Goal: Task Accomplishment & Management: Complete application form

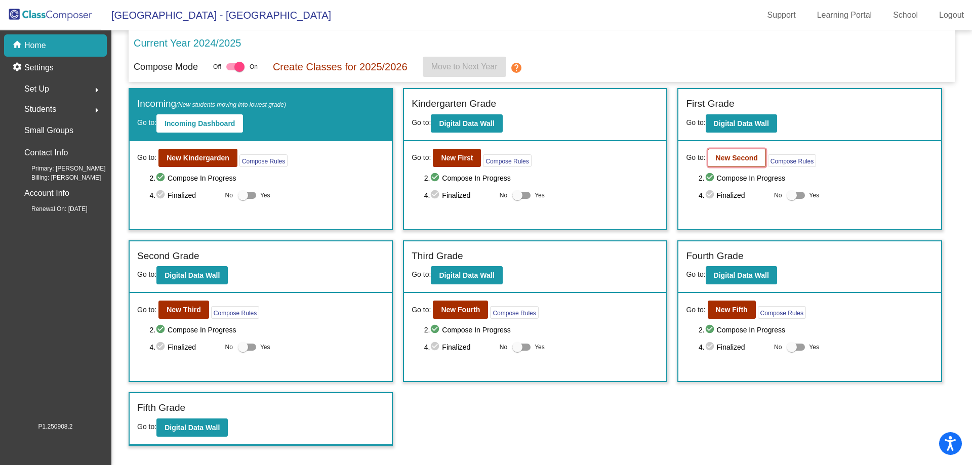
click at [726, 162] on button "New Second" at bounding box center [737, 158] width 58 height 18
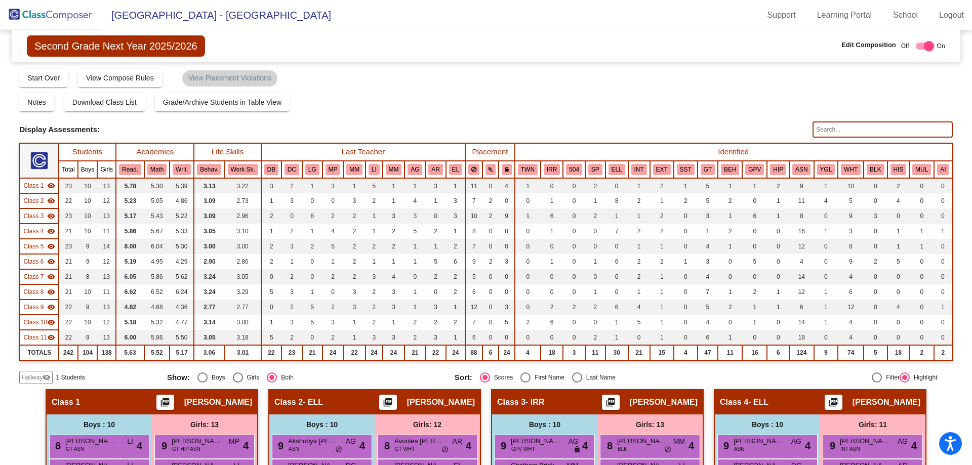
click at [872, 132] on input "text" at bounding box center [882, 129] width 140 height 16
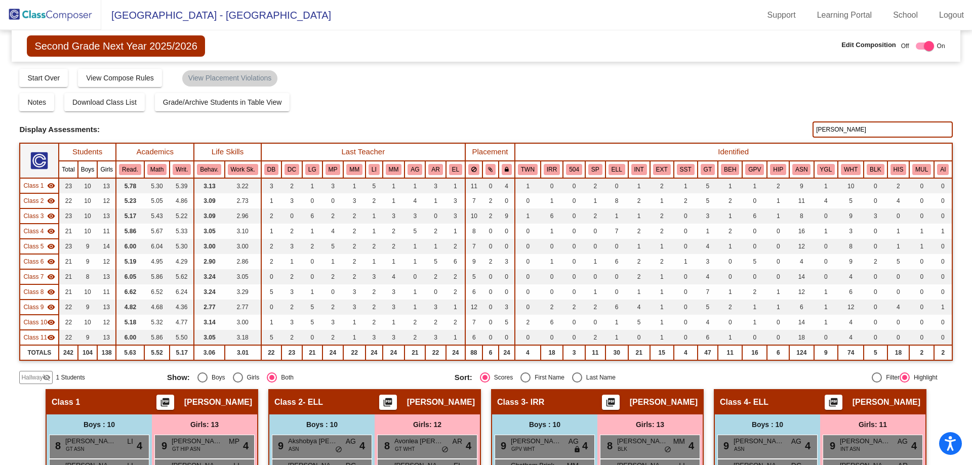
type input "[PERSON_NAME]"
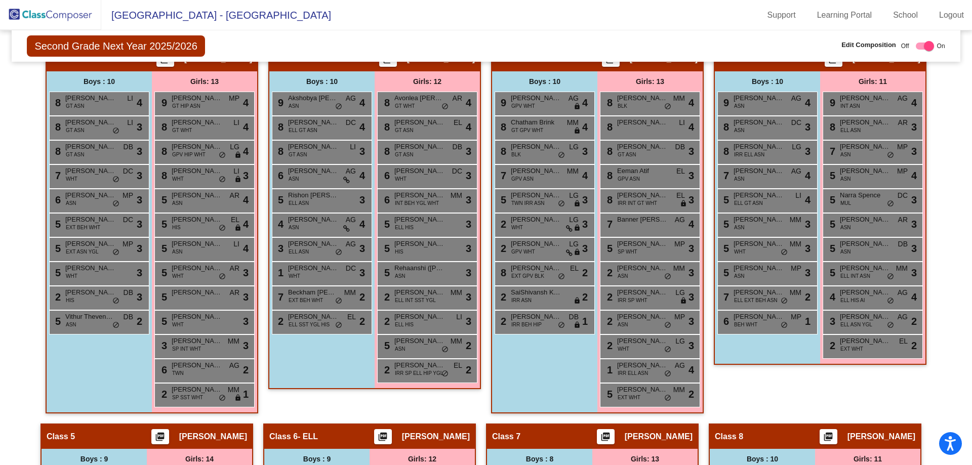
scroll to position [187, 0]
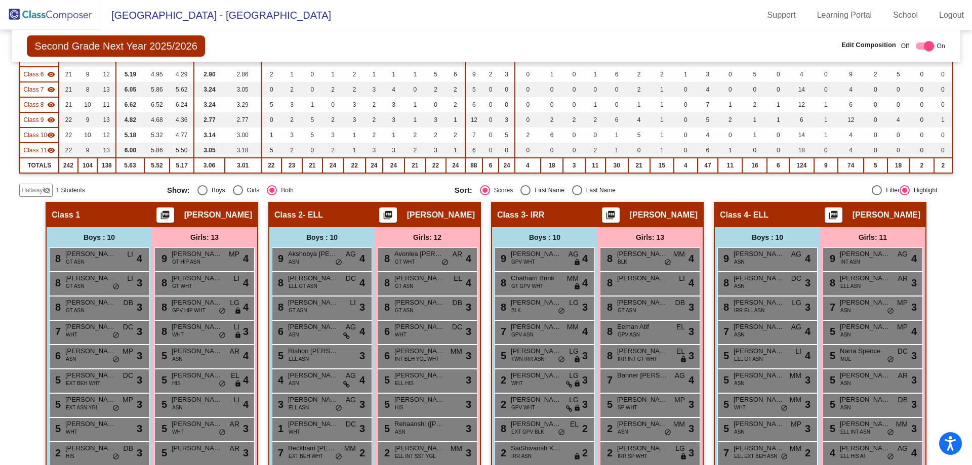
click at [43, 12] on img at bounding box center [50, 15] width 101 height 30
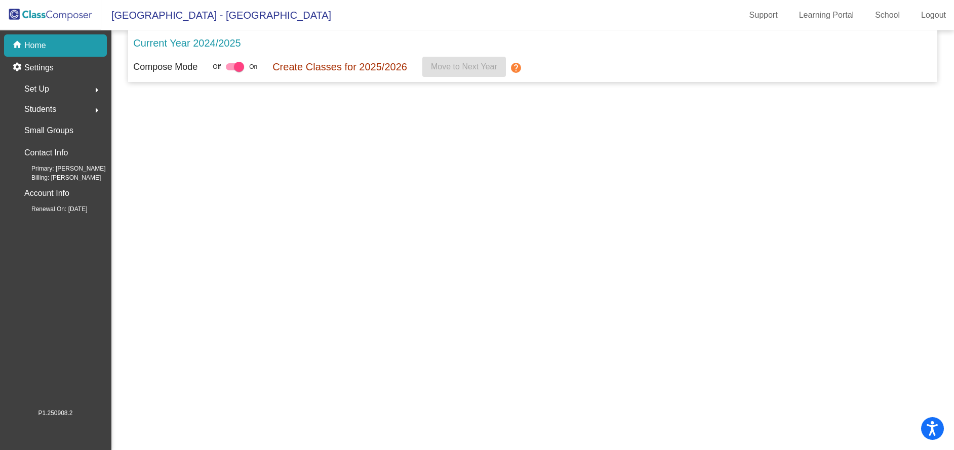
click at [643, 274] on mat-sidenav-content "Current Year 2024/2025 Compose Mode Off On Create Classes for 2025/2026 Move to…" at bounding box center [532, 240] width 842 height 420
click at [43, 45] on p "Home" at bounding box center [35, 45] width 22 height 12
click at [22, 48] on mat-icon "home" at bounding box center [18, 45] width 12 height 12
click at [163, 20] on span "[GEOGRAPHIC_DATA] - [GEOGRAPHIC_DATA]" at bounding box center [216, 15] width 230 height 16
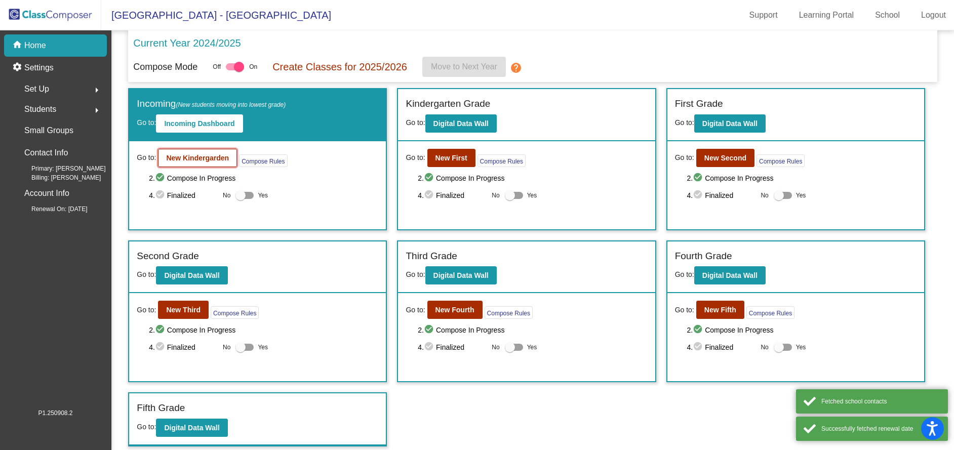
click at [186, 153] on button "New Kindergarden" at bounding box center [197, 158] width 79 height 18
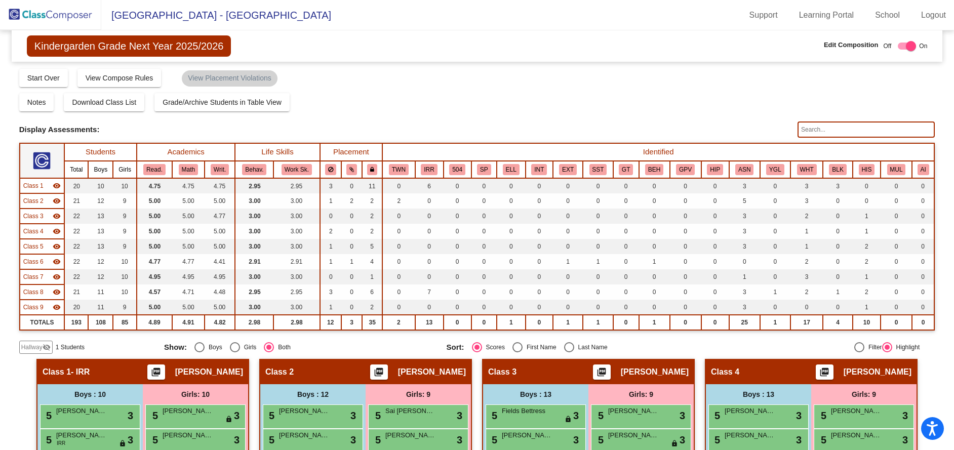
click at [35, 344] on span "Hallway" at bounding box center [31, 347] width 21 height 9
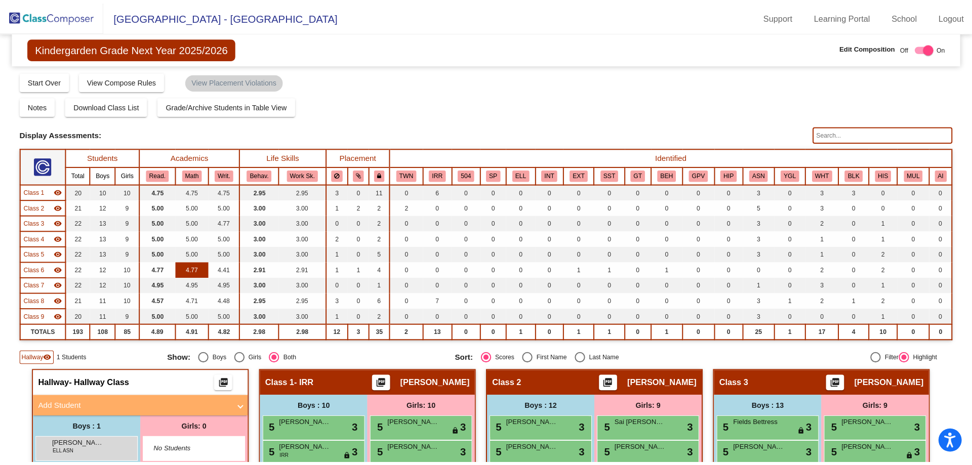
scroll to position [202, 0]
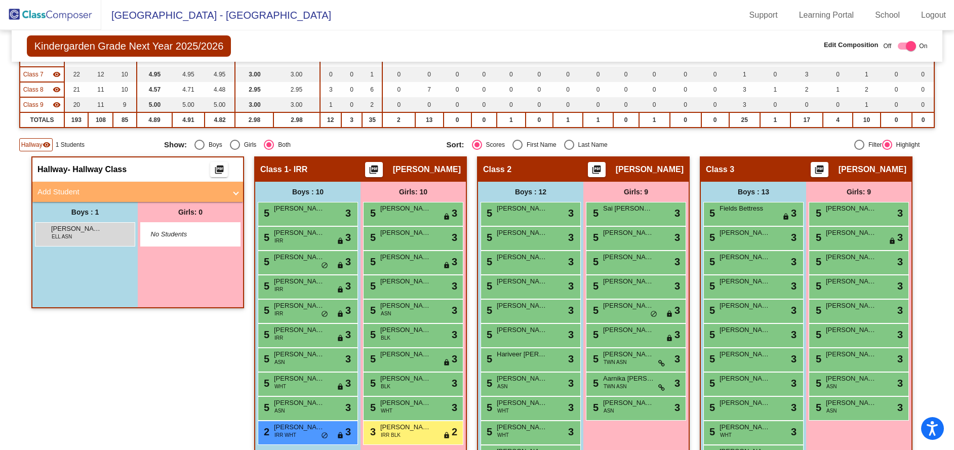
click at [56, 192] on mat-panel-title "Add Student" at bounding box center [131, 192] width 188 height 12
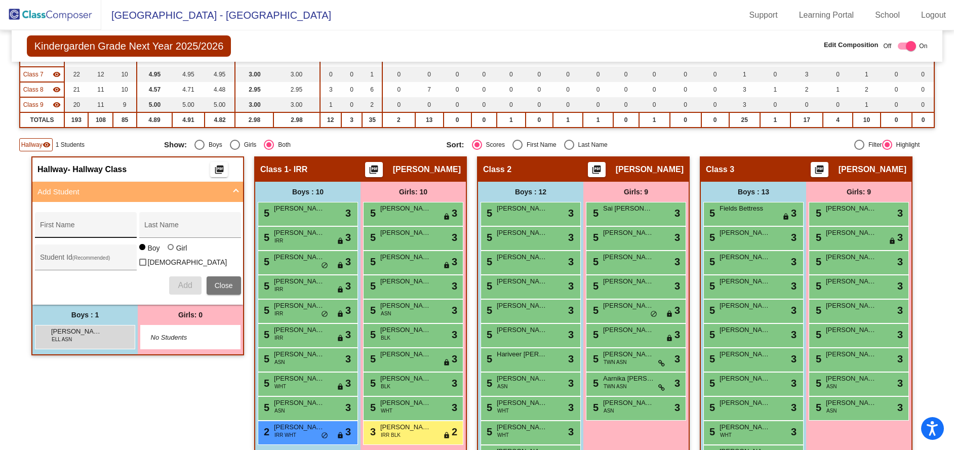
click at [64, 225] on input "First Name" at bounding box center [85, 229] width 91 height 8
type input "Rudra"
type input "[PERSON_NAME]"
type input "208137"
click at [181, 285] on span "Add" at bounding box center [185, 285] width 14 height 9
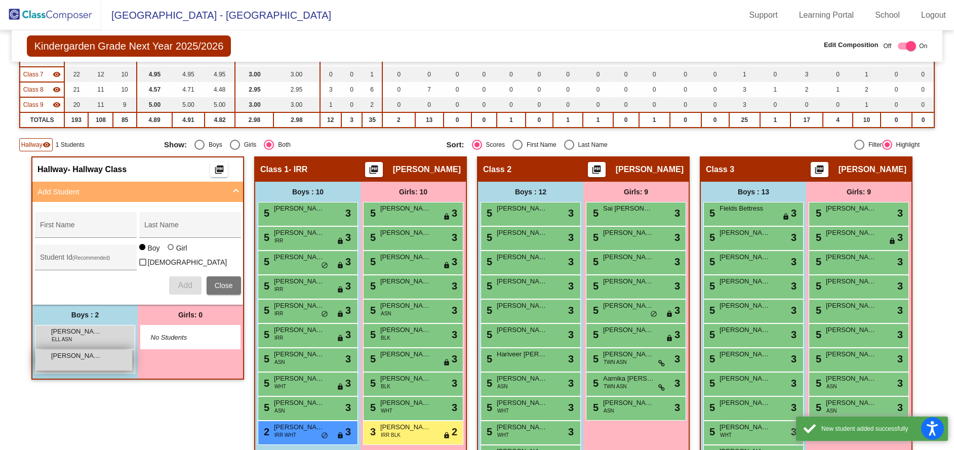
click at [76, 360] on div "[PERSON_NAME] lock do_not_disturb_alt" at bounding box center [83, 360] width 97 height 21
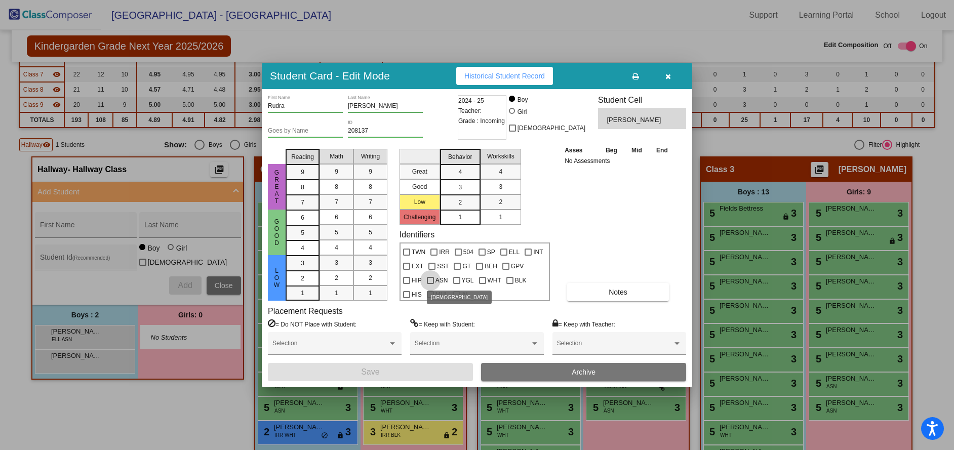
click at [430, 279] on div at bounding box center [430, 280] width 7 height 7
click at [430, 284] on input "ASN" at bounding box center [430, 284] width 1 height 1
checkbox input "true"
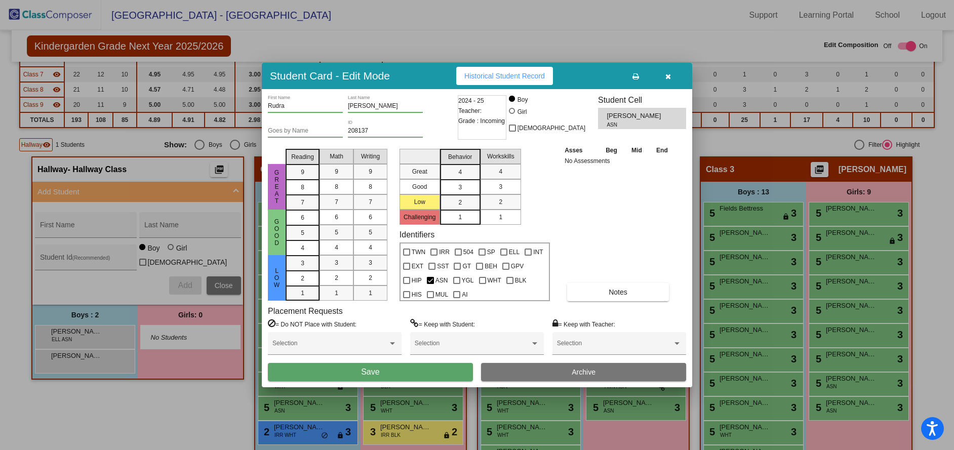
click at [404, 377] on button "Save" at bounding box center [370, 372] width 205 height 18
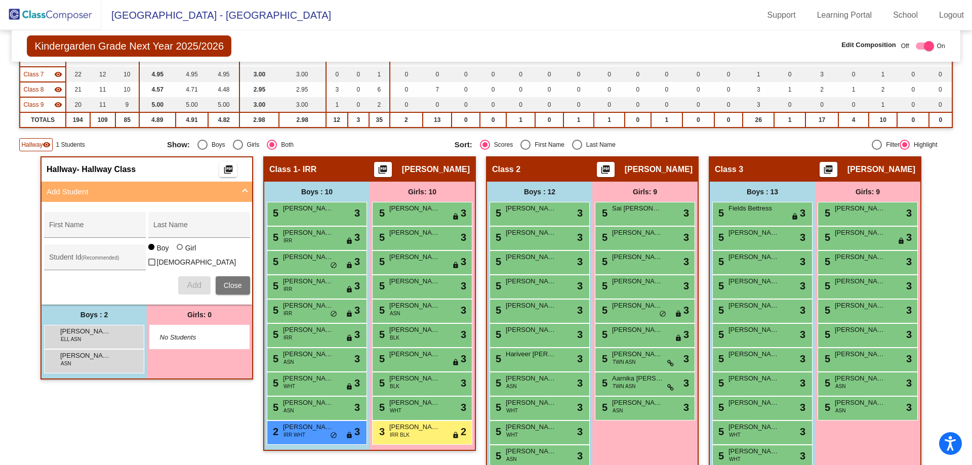
click at [37, 21] on img at bounding box center [50, 15] width 101 height 30
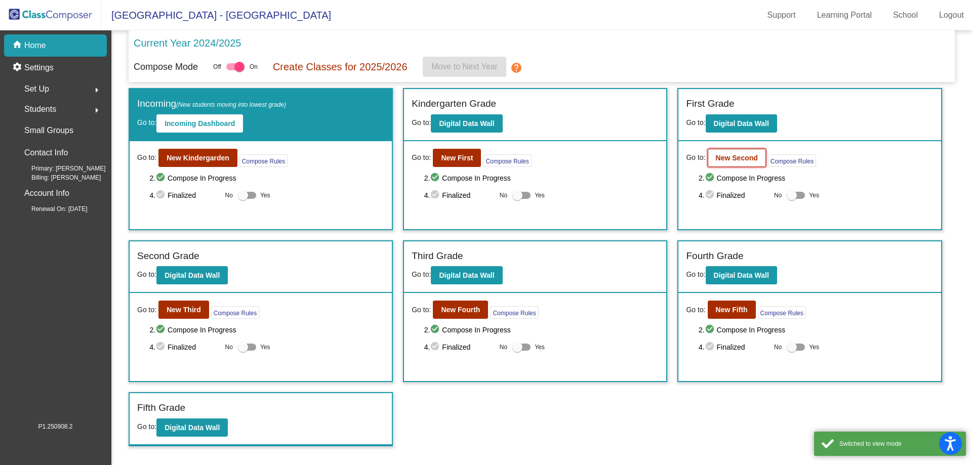
click at [719, 154] on b "New Second" at bounding box center [737, 158] width 42 height 8
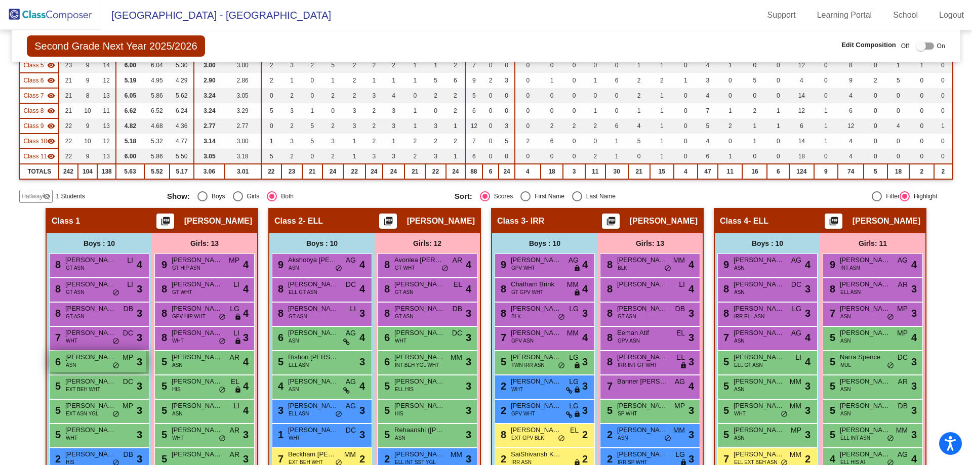
scroll to position [202, 0]
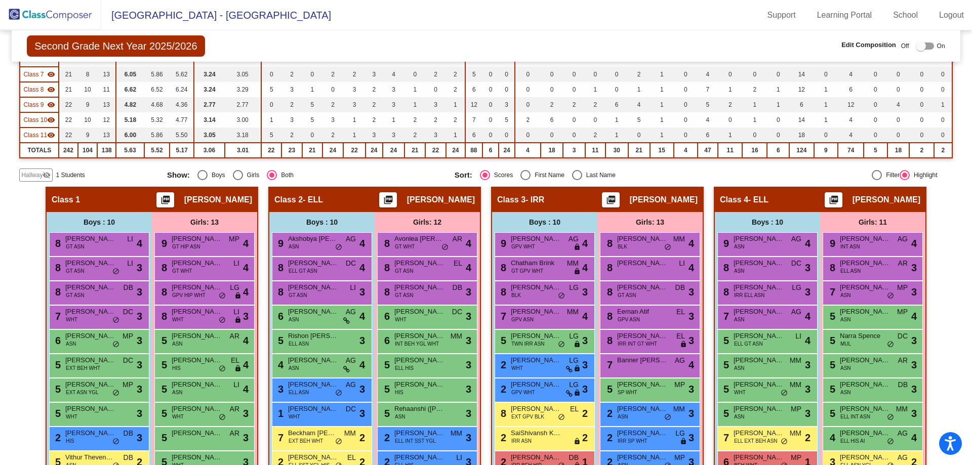
click at [33, 180] on span "Hallway" at bounding box center [31, 175] width 21 height 9
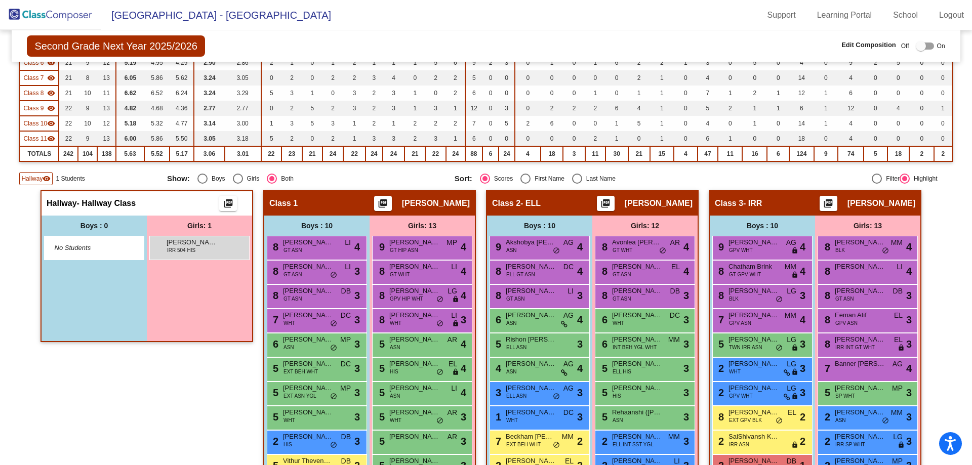
scroll to position [0, 0]
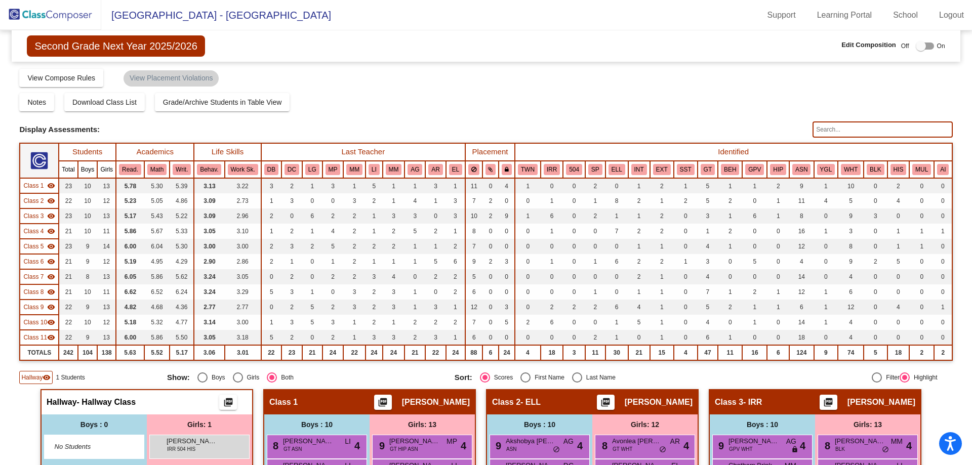
click at [857, 125] on input "text" at bounding box center [882, 129] width 140 height 16
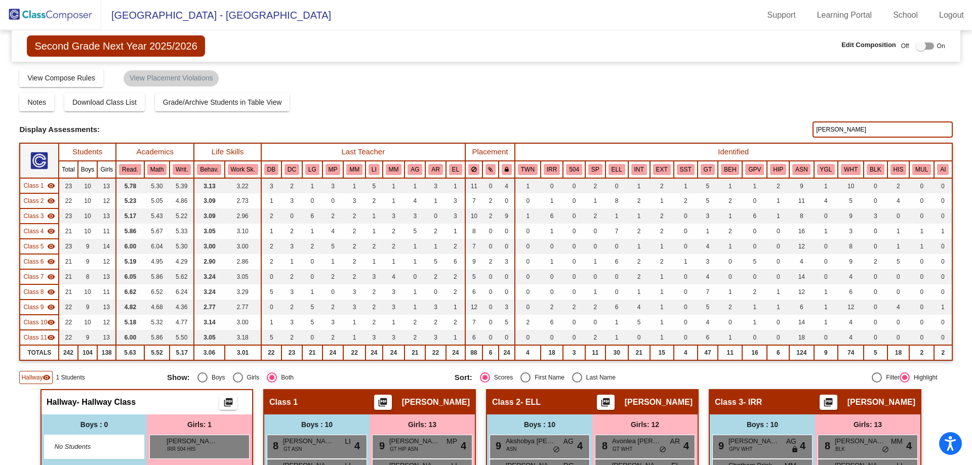
type input "[PERSON_NAME]"
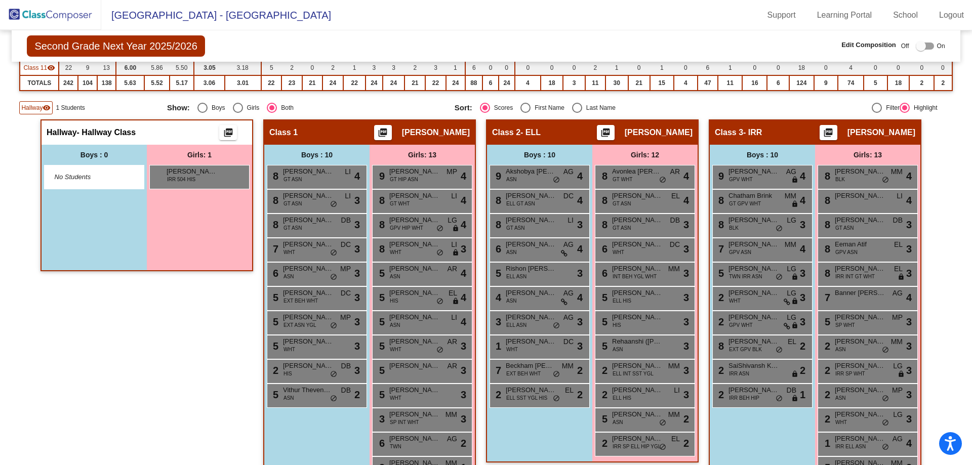
scroll to position [253, 0]
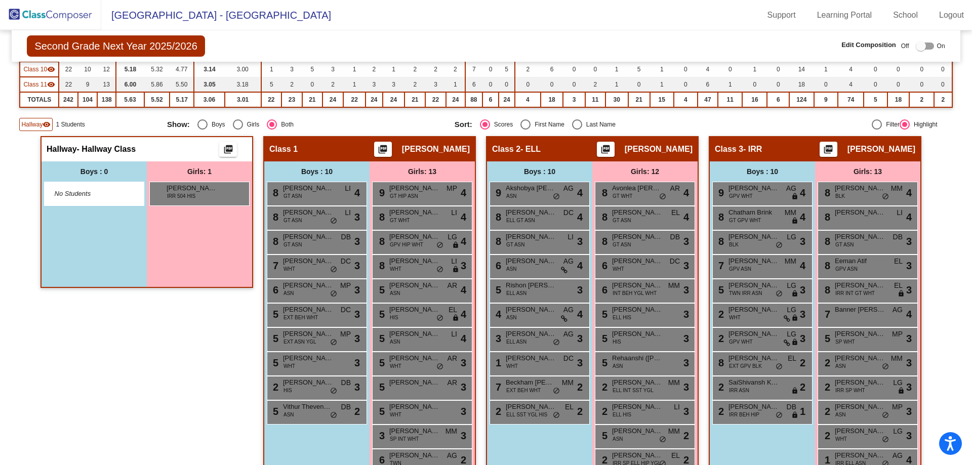
click at [64, 199] on span "No Students" at bounding box center [86, 194] width 63 height 10
click at [70, 154] on span "Hallway" at bounding box center [62, 149] width 30 height 10
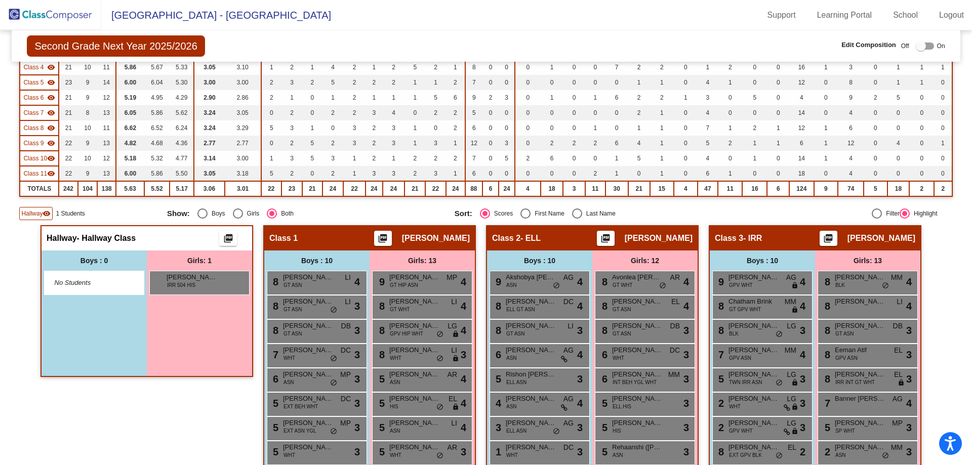
scroll to position [152, 0]
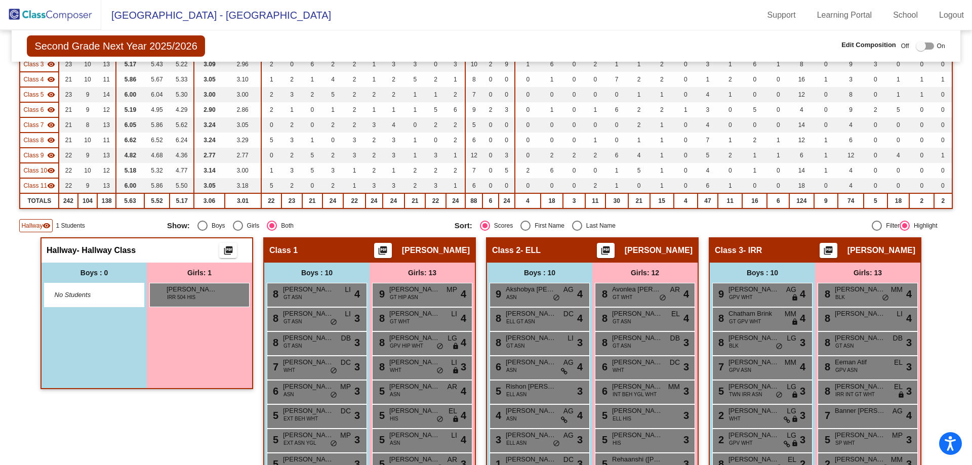
click at [37, 230] on span "Hallway" at bounding box center [31, 225] width 21 height 9
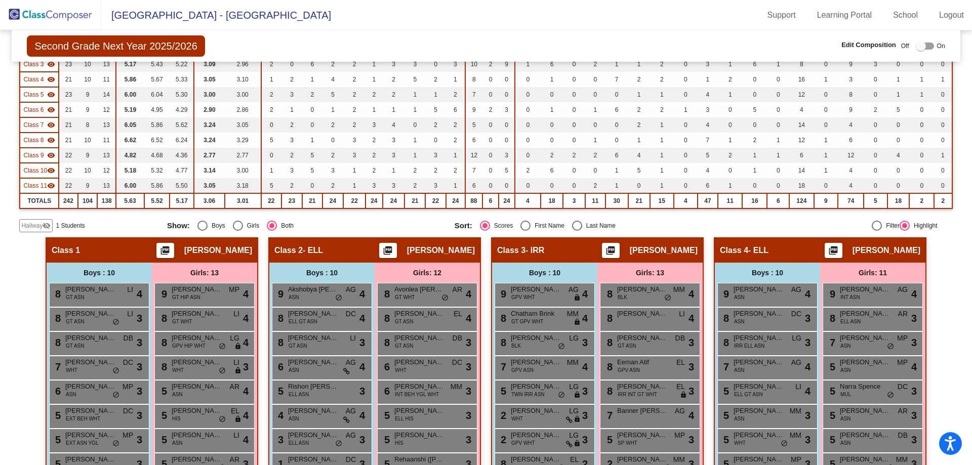
click at [37, 230] on span "Hallway" at bounding box center [31, 225] width 21 height 9
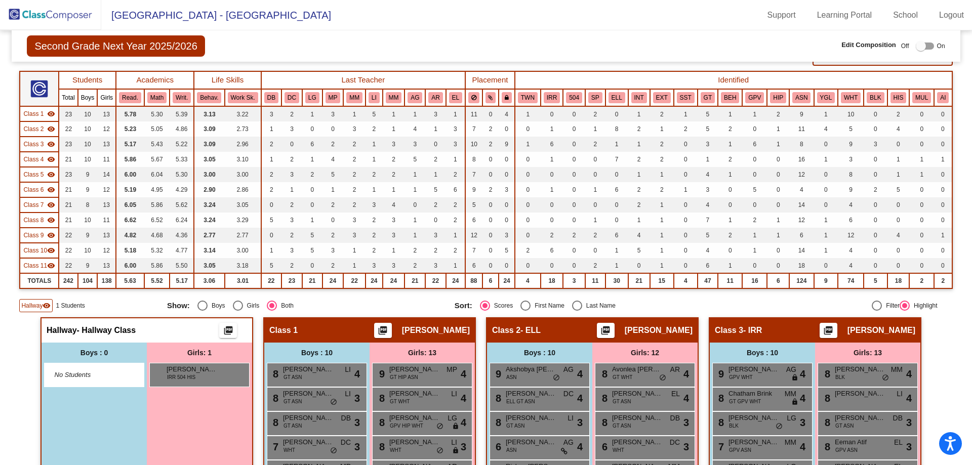
scroll to position [0, 0]
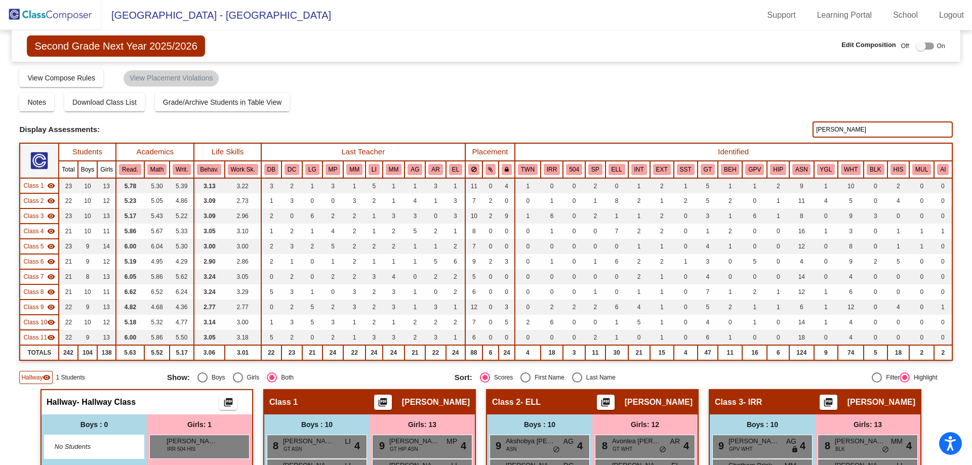
click at [58, 11] on img at bounding box center [50, 15] width 101 height 30
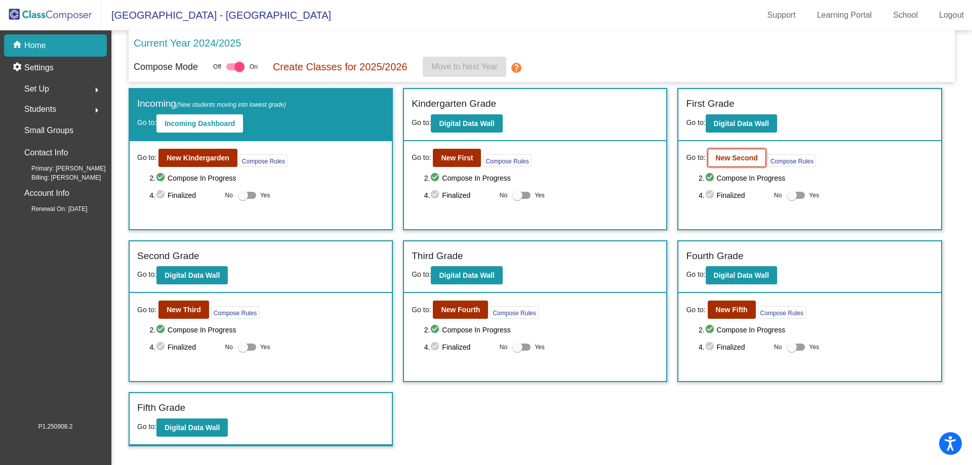
click at [712, 160] on button "New Second" at bounding box center [737, 158] width 58 height 18
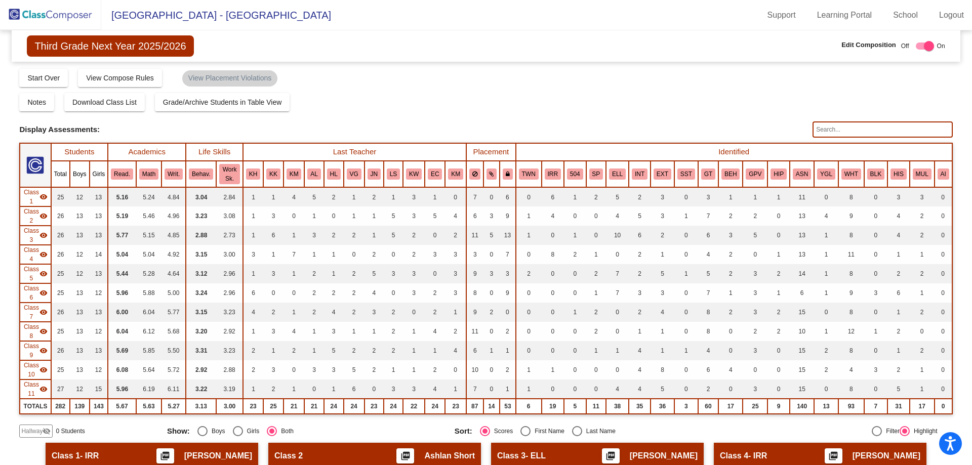
click at [58, 20] on img at bounding box center [50, 15] width 101 height 30
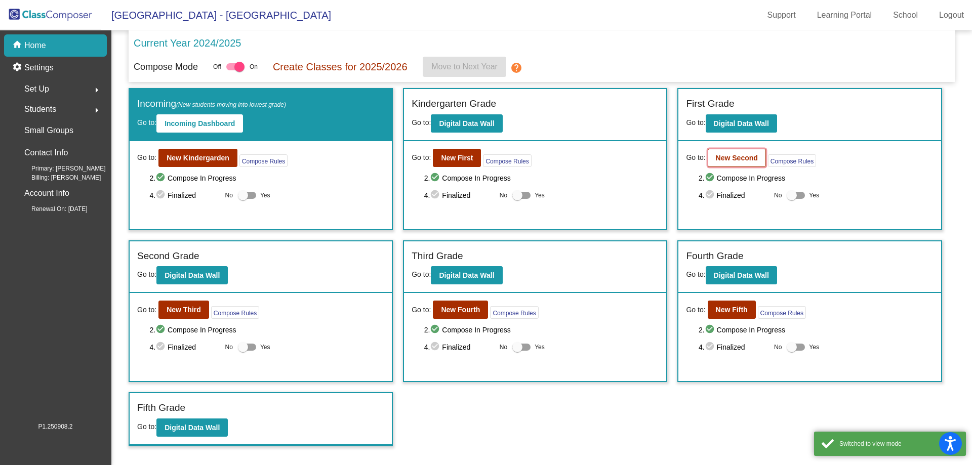
click at [730, 154] on b "New Second" at bounding box center [737, 158] width 42 height 8
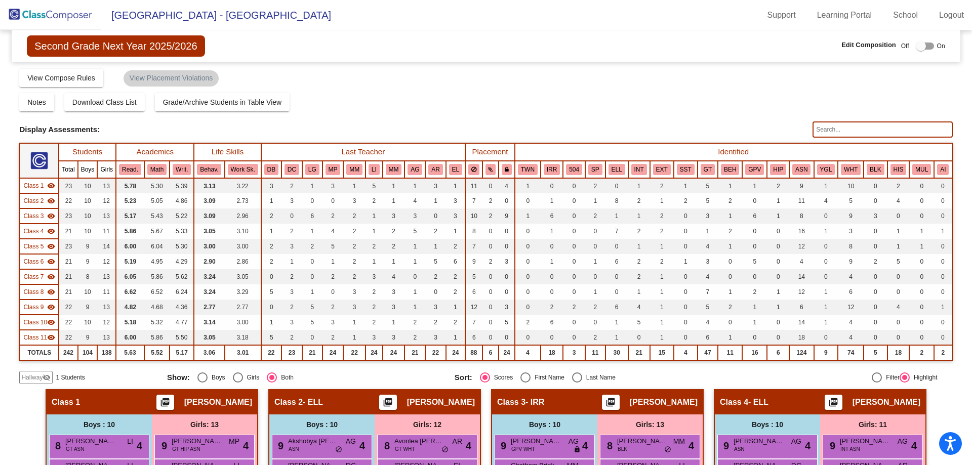
click at [36, 382] on span "Hallway" at bounding box center [31, 377] width 21 height 9
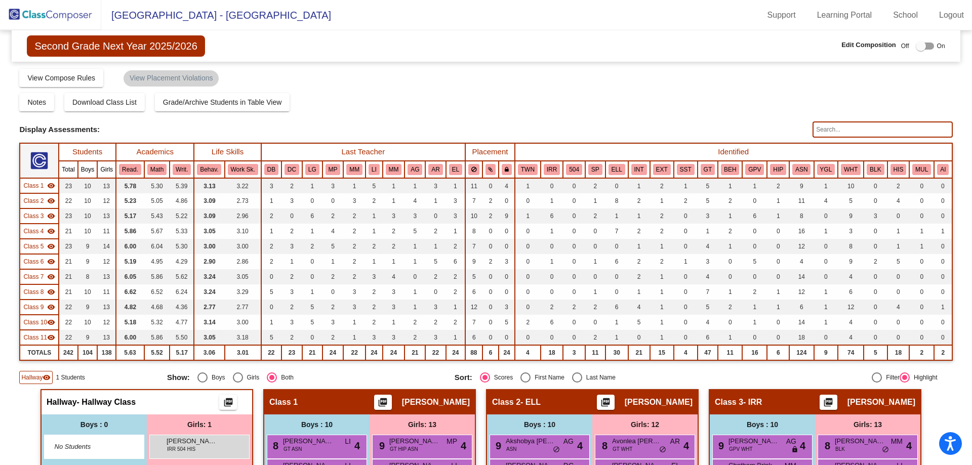
click at [54, 8] on img at bounding box center [50, 15] width 101 height 30
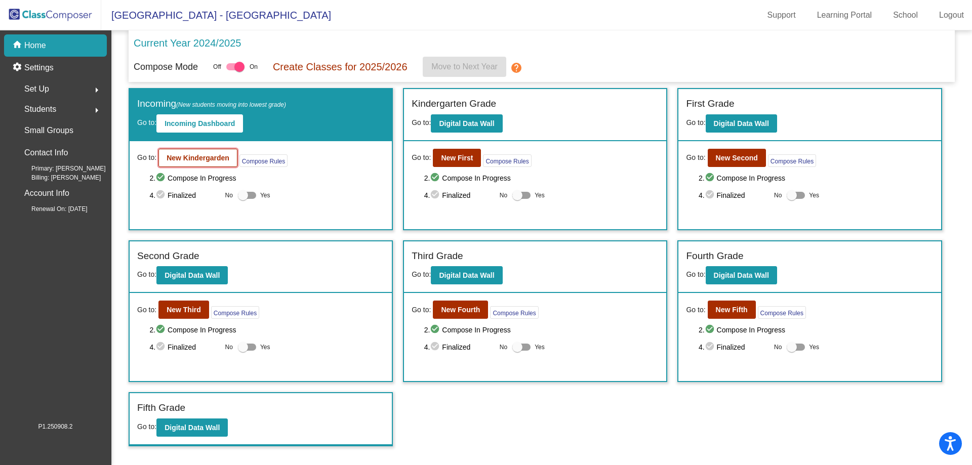
click at [196, 165] on button "New Kindergarden" at bounding box center [197, 158] width 79 height 18
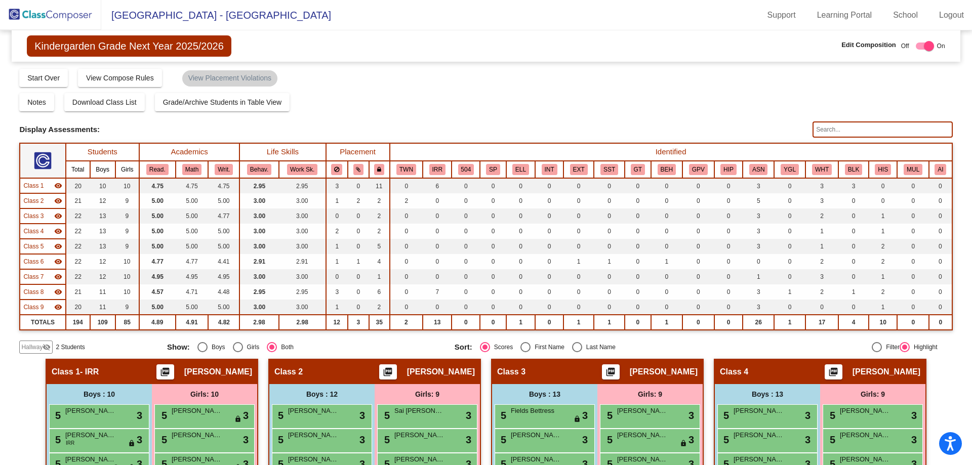
click at [37, 350] on span "Hallway" at bounding box center [31, 347] width 21 height 9
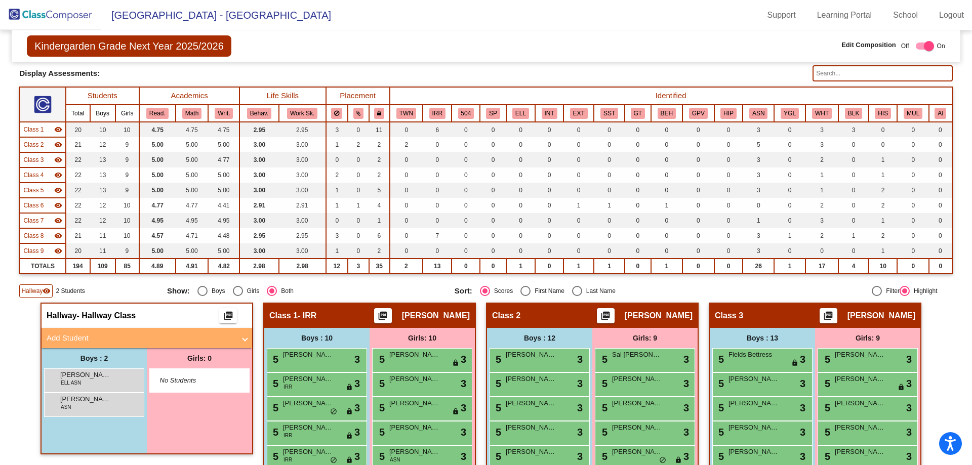
scroll to position [101, 0]
